Goal: Task Accomplishment & Management: Complete application form

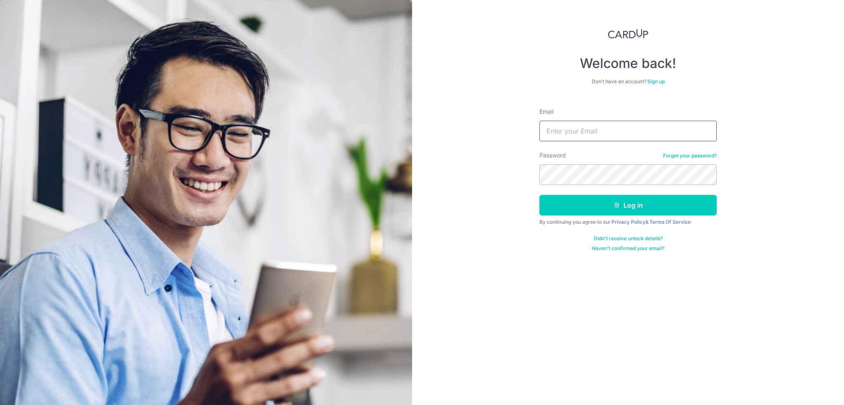
type input "[EMAIL_ADDRESS][DOMAIN_NAME]"
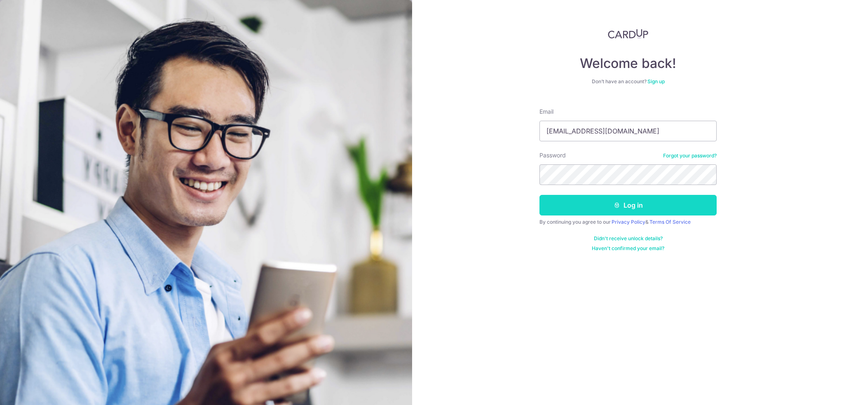
click at [617, 211] on button "Log in" at bounding box center [628, 205] width 177 height 21
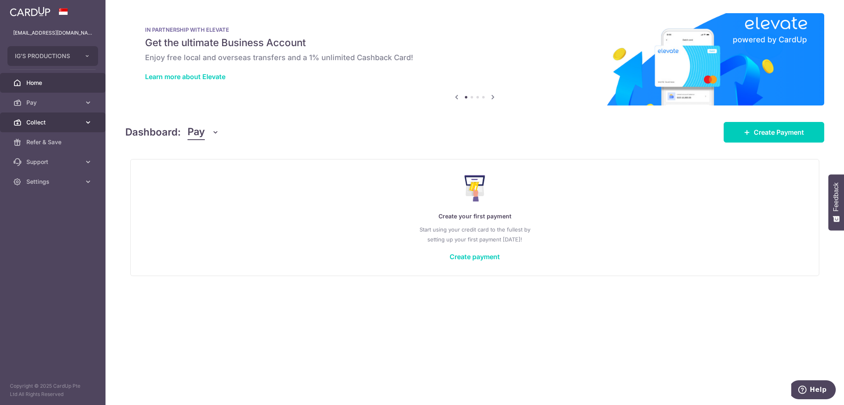
click at [89, 122] on icon at bounding box center [88, 122] width 8 height 8
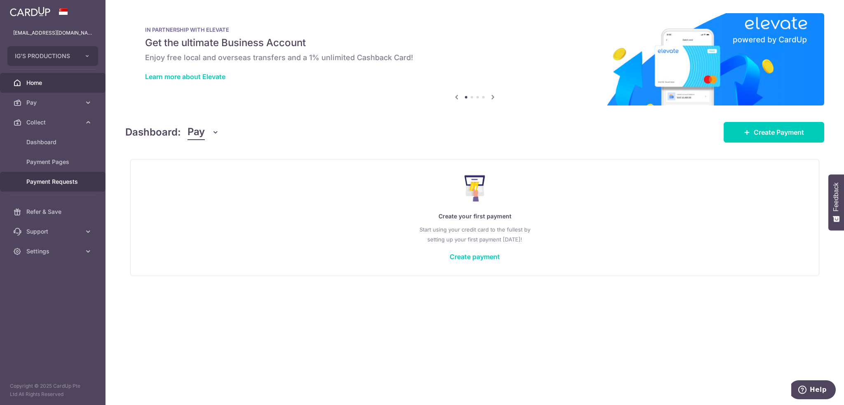
click at [69, 182] on span "Payment Requests" at bounding box center [53, 182] width 54 height 8
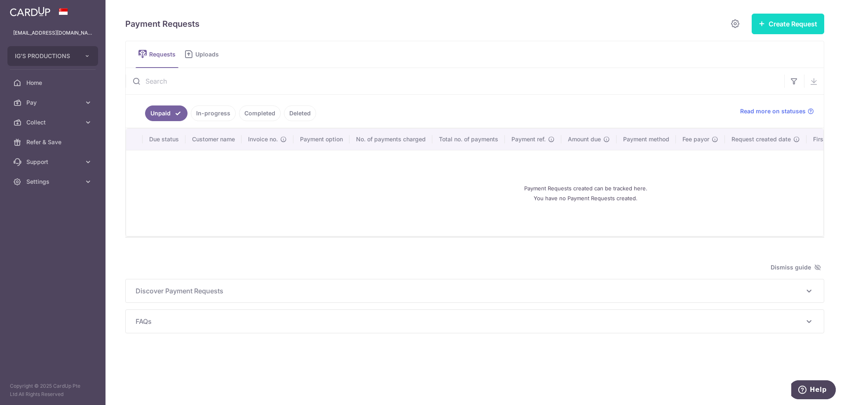
click at [779, 21] on button "Create Request" at bounding box center [788, 24] width 73 height 21
click at [759, 46] on span "Single Request" at bounding box center [774, 50] width 85 height 10
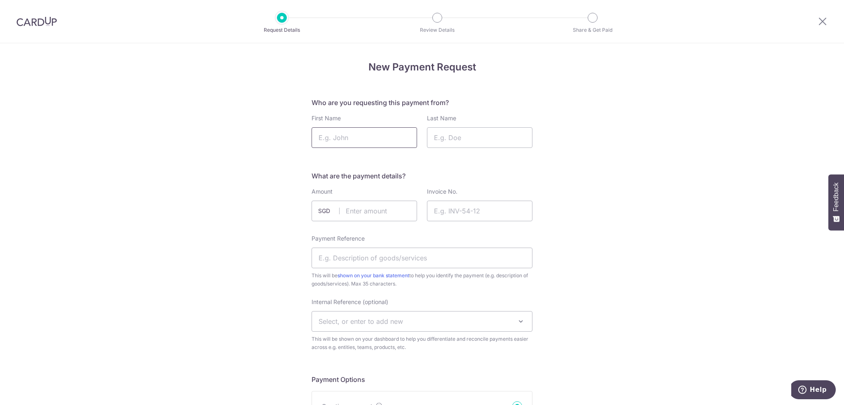
drag, startPoint x: 386, startPoint y: 135, endPoint x: 391, endPoint y: 146, distance: 11.4
click at [386, 135] on input "First Name" at bounding box center [365, 137] width 106 height 21
click at [373, 136] on input "First Name" at bounding box center [365, 137] width 106 height 21
type input "Jaime"
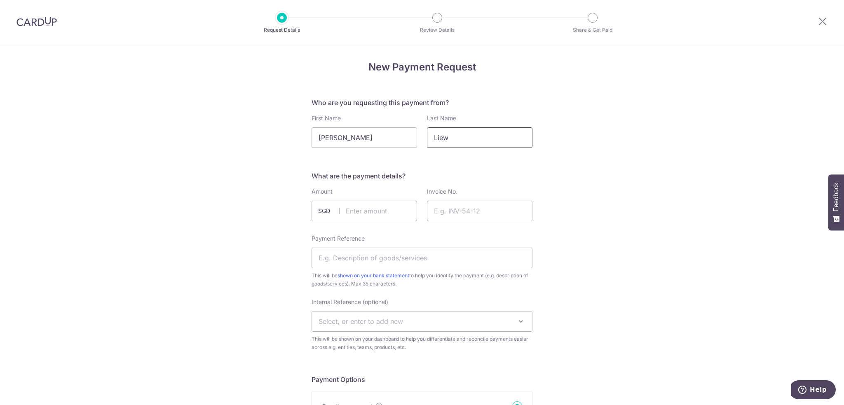
type input "Liew"
click at [392, 210] on input "text" at bounding box center [365, 211] width 106 height 21
type input "6000.00"
drag, startPoint x: 672, startPoint y: 271, endPoint x: 646, endPoint y: 258, distance: 28.4
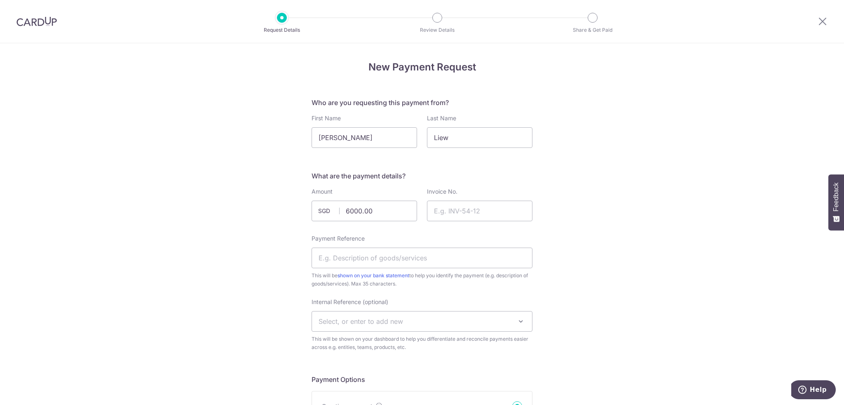
drag, startPoint x: 508, startPoint y: 214, endPoint x: 507, endPoint y: 221, distance: 6.3
click at [508, 214] on input "Invoice No." at bounding box center [480, 211] width 106 height 21
drag, startPoint x: 457, startPoint y: 210, endPoint x: 457, endPoint y: 216, distance: 5.4
click at [457, 210] on input "Invoice No." at bounding box center [480, 211] width 106 height 21
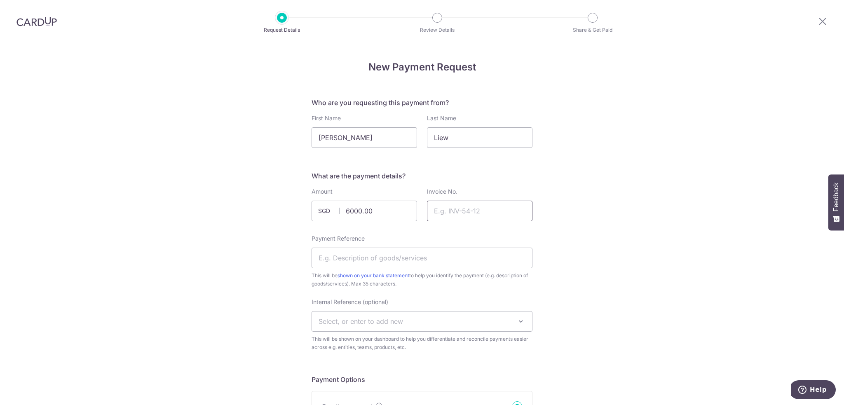
paste input "igs-inv-250910-1"
type input "igs-inv-250910-1"
click at [435, 263] on input "Payment Reference" at bounding box center [422, 258] width 221 height 21
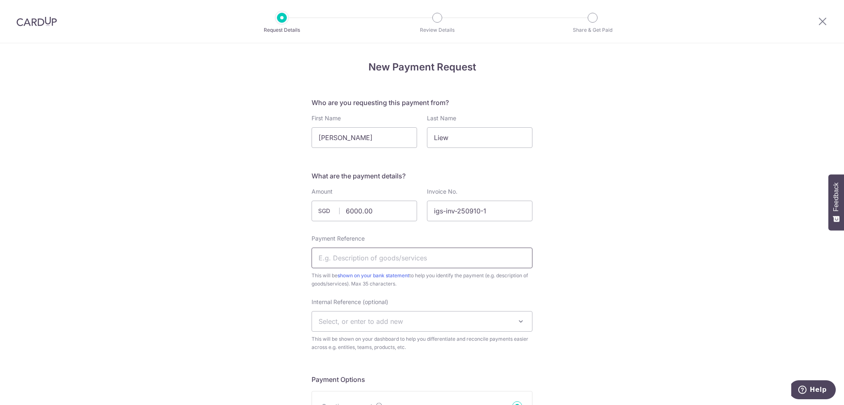
click at [499, 256] on input "Payment Reference" at bounding box center [422, 258] width 221 height 21
paste input "igs-inv-250910-1"
type input "igs-inv-250910-1"
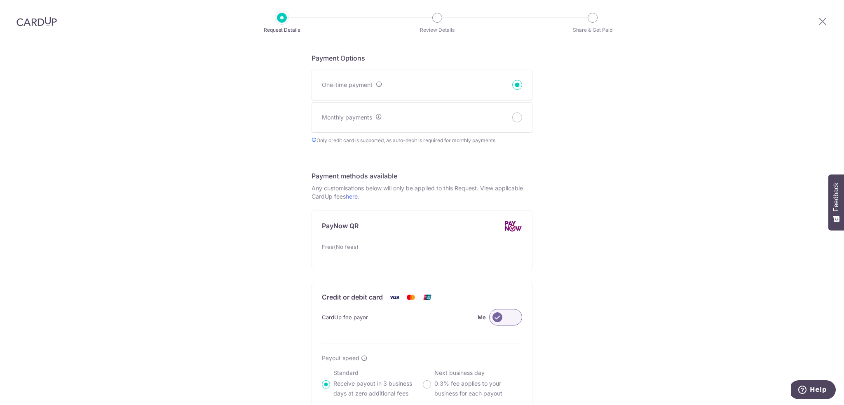
scroll to position [343, 0]
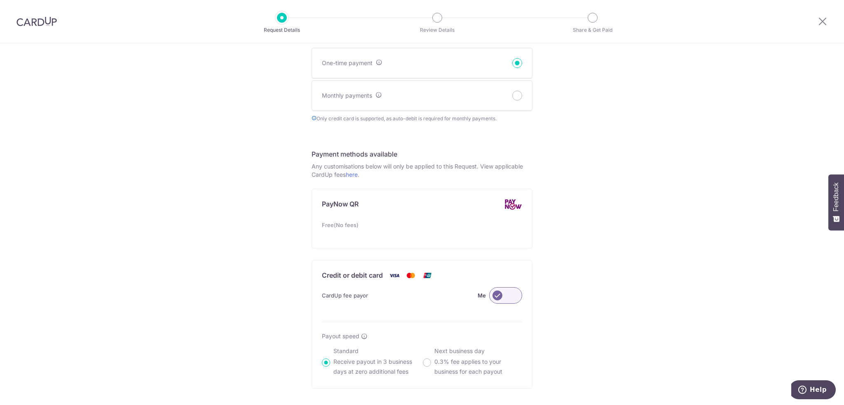
click at [507, 297] on label at bounding box center [505, 295] width 33 height 16
click at [0, 0] on input "Me" at bounding box center [0, 0] width 0 height 0
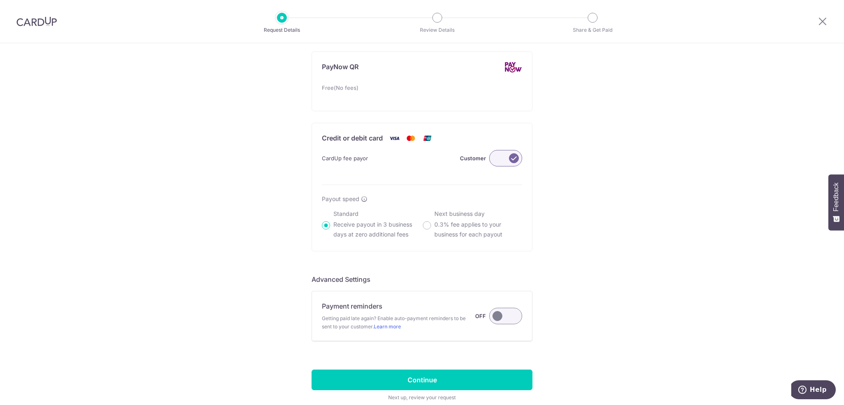
click at [512, 159] on label at bounding box center [505, 158] width 33 height 16
click at [0, 0] on input "Customer" at bounding box center [0, 0] width 0 height 0
click at [595, 282] on div "New Payment Request Who are you requesting this payment from? First Name Jaime …" at bounding box center [422, 7] width 844 height 888
click at [420, 378] on input "Continue" at bounding box center [422, 380] width 221 height 21
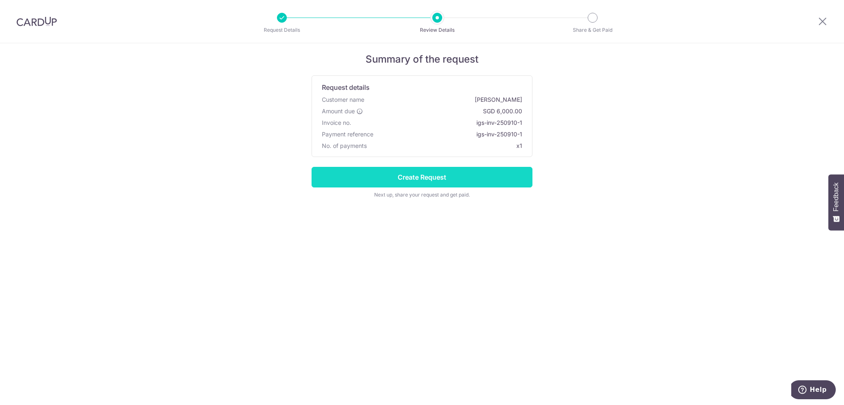
click at [419, 177] on input "Create Request" at bounding box center [422, 177] width 221 height 21
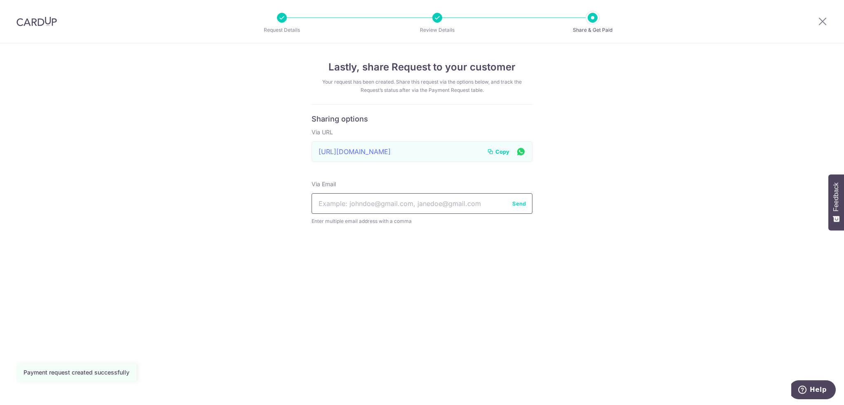
click at [397, 208] on input "text" at bounding box center [422, 203] width 221 height 21
click at [389, 204] on input "text" at bounding box center [422, 203] width 221 height 21
paste input "[PERSON_NAME][EMAIL_ADDRESS][PERSON_NAME][DOMAIN_NAME]"
type input "[PERSON_NAME][EMAIL_ADDRESS][PERSON_NAME][DOMAIN_NAME]"
click at [521, 203] on button "Send" at bounding box center [519, 204] width 14 height 8
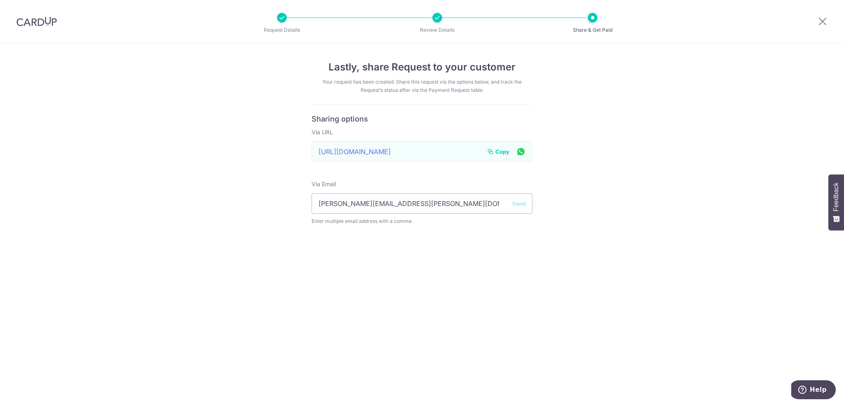
click at [643, 231] on div "Lastly, share Request to your customer Your request has been created. Share thi…" at bounding box center [422, 224] width 844 height 362
click at [822, 16] on icon at bounding box center [823, 21] width 10 height 10
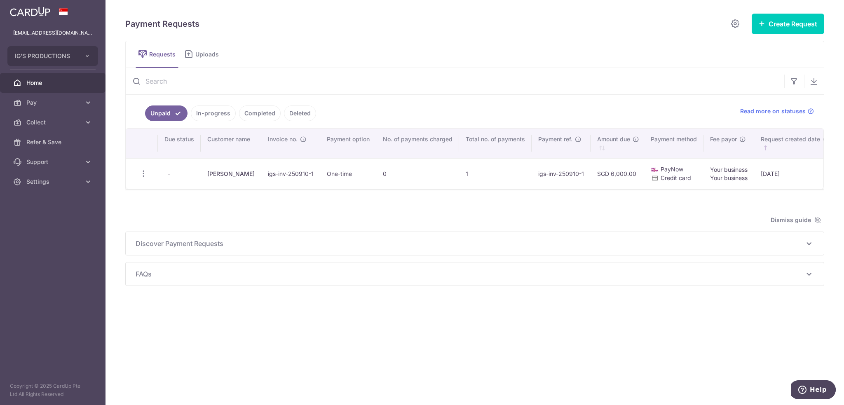
click at [33, 77] on link "Home" at bounding box center [53, 83] width 106 height 20
